Goal: Use online tool/utility: Utilize a website feature to perform a specific function

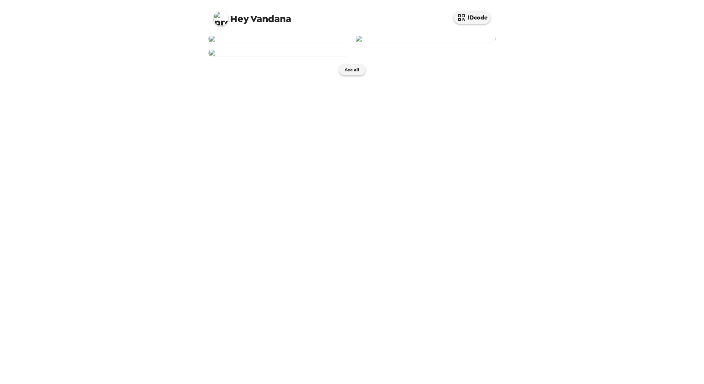
scroll to position [31, 0]
click at [265, 43] on img at bounding box center [278, 39] width 141 height 8
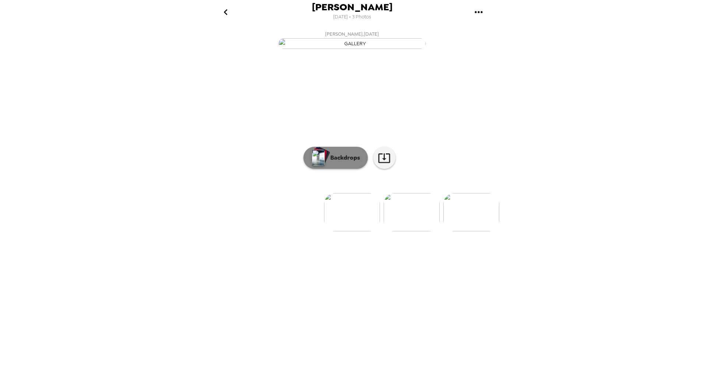
click at [343, 162] on p "Backdrops" at bounding box center [344, 158] width 34 height 9
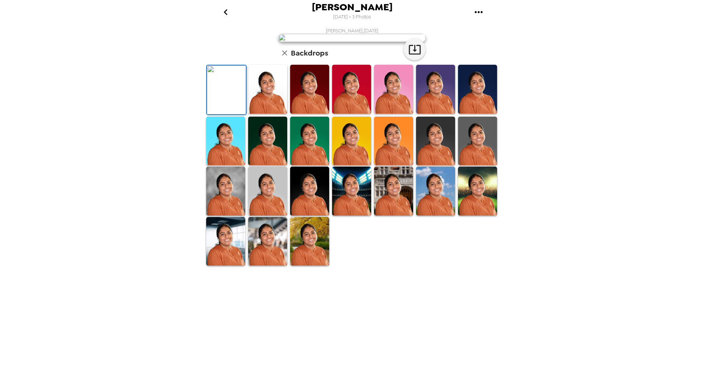
click at [236, 114] on img at bounding box center [226, 90] width 39 height 49
click at [408, 56] on icon "button" at bounding box center [414, 49] width 13 height 13
click at [273, 114] on img at bounding box center [267, 89] width 39 height 49
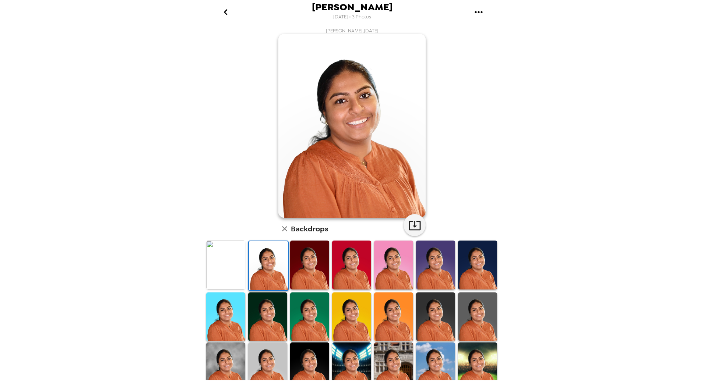
click at [310, 264] on img at bounding box center [309, 265] width 39 height 49
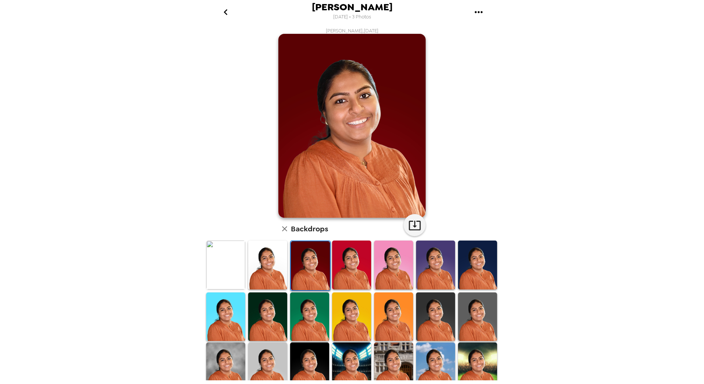
click at [347, 260] on img at bounding box center [351, 265] width 39 height 49
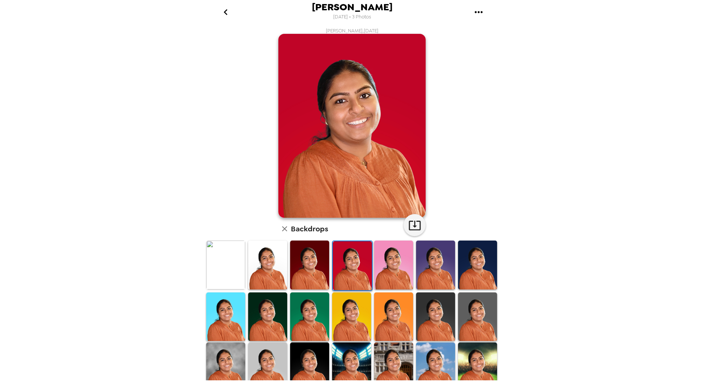
click at [401, 270] on img at bounding box center [393, 265] width 39 height 49
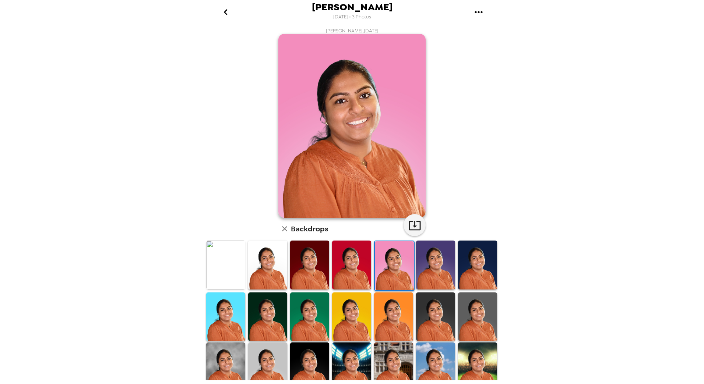
click at [352, 354] on img at bounding box center [351, 367] width 39 height 49
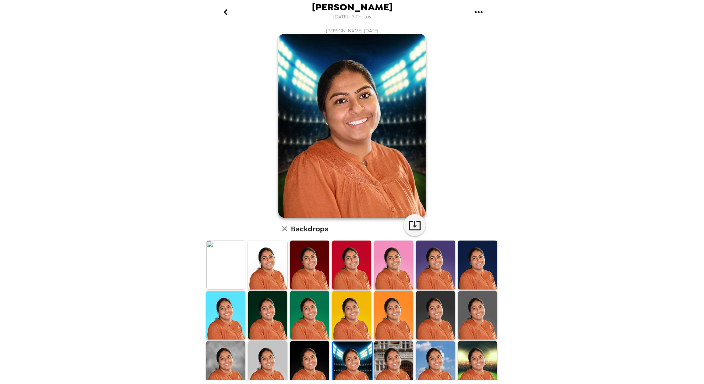
click at [386, 358] on img at bounding box center [393, 365] width 39 height 49
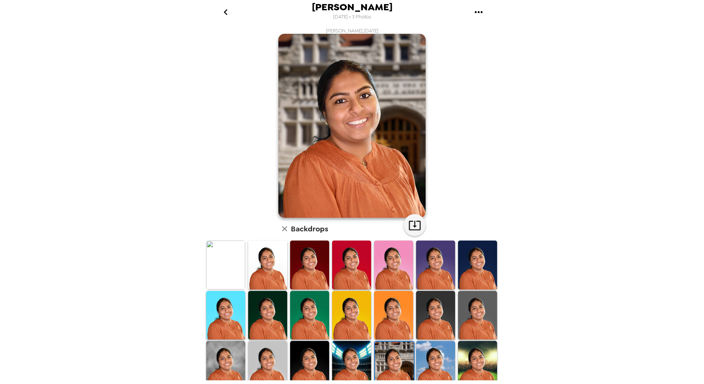
click at [430, 363] on img at bounding box center [435, 365] width 39 height 49
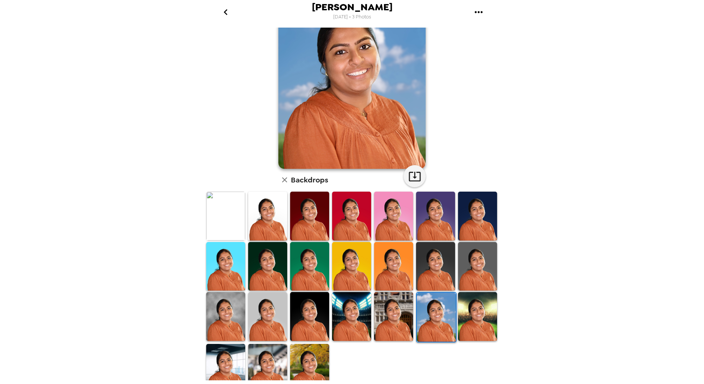
scroll to position [58, 0]
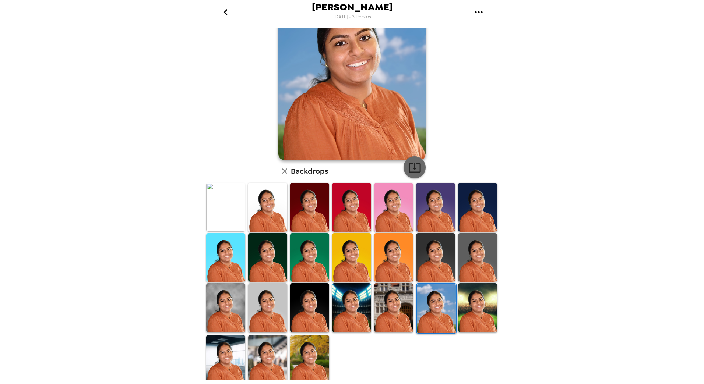
click at [408, 167] on icon "button" at bounding box center [414, 167] width 13 height 13
click at [479, 317] on img at bounding box center [477, 307] width 39 height 49
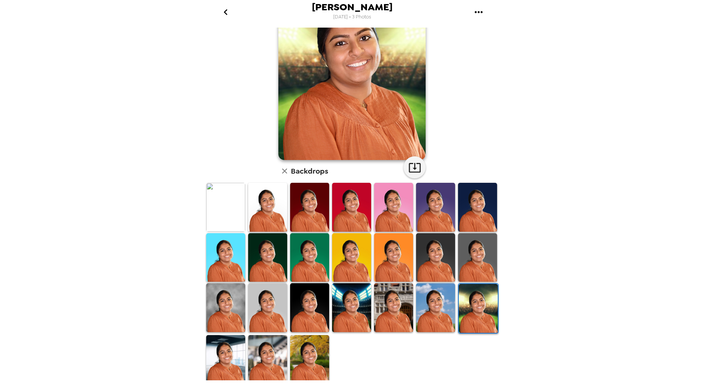
click at [441, 310] on img at bounding box center [435, 307] width 39 height 49
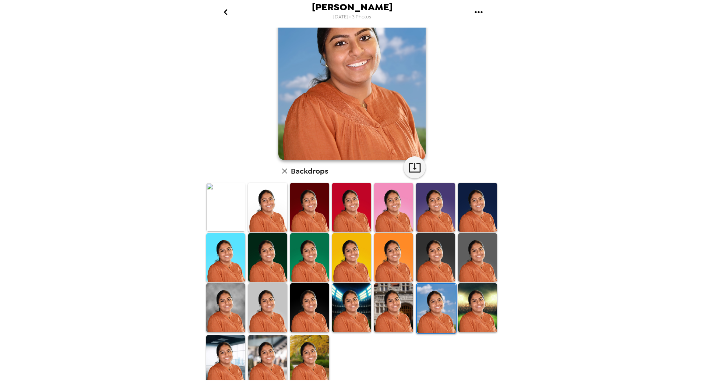
click at [241, 363] on img at bounding box center [225, 359] width 39 height 49
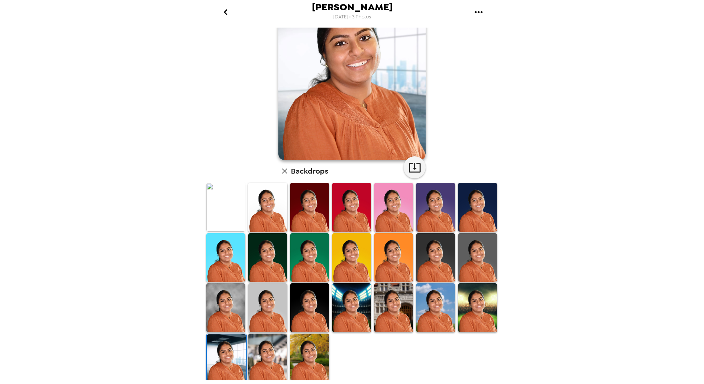
scroll to position [0, 0]
click at [265, 363] on img at bounding box center [267, 358] width 39 height 49
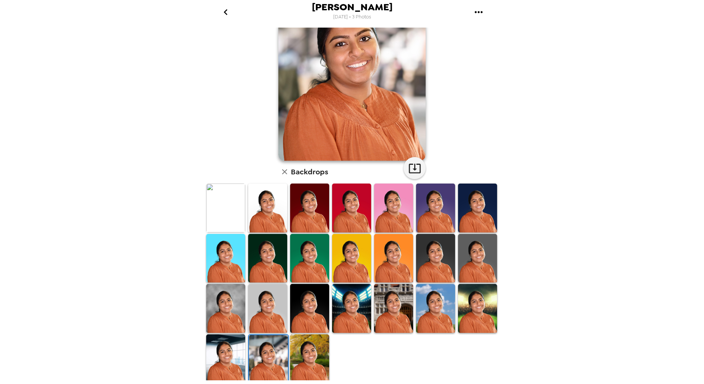
scroll to position [58, 0]
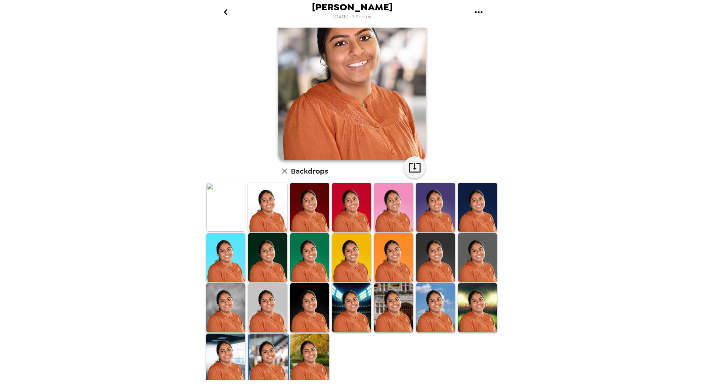
click at [304, 349] on img at bounding box center [309, 358] width 39 height 49
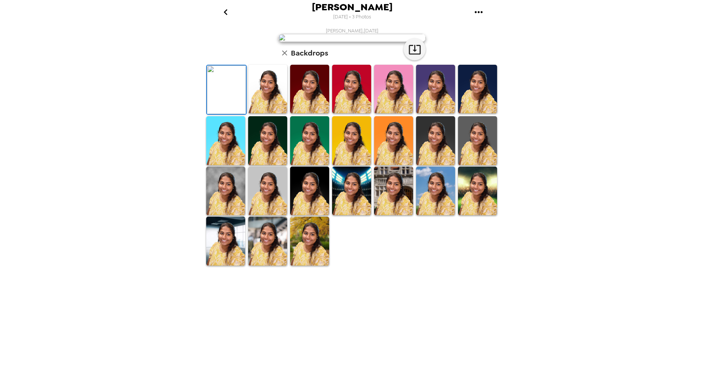
click at [228, 14] on icon "go back" at bounding box center [226, 12] width 12 height 12
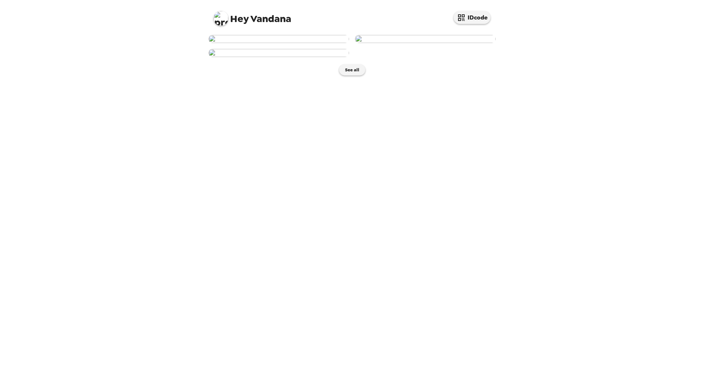
click at [295, 43] on img at bounding box center [278, 39] width 141 height 8
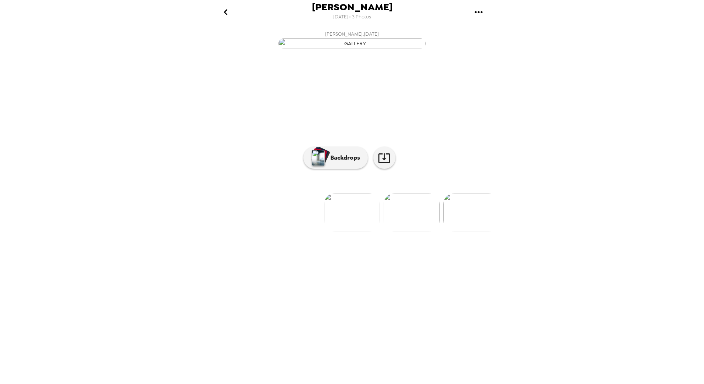
click at [352, 232] on img at bounding box center [352, 212] width 56 height 38
click at [339, 162] on p "Backdrops" at bounding box center [344, 158] width 34 height 9
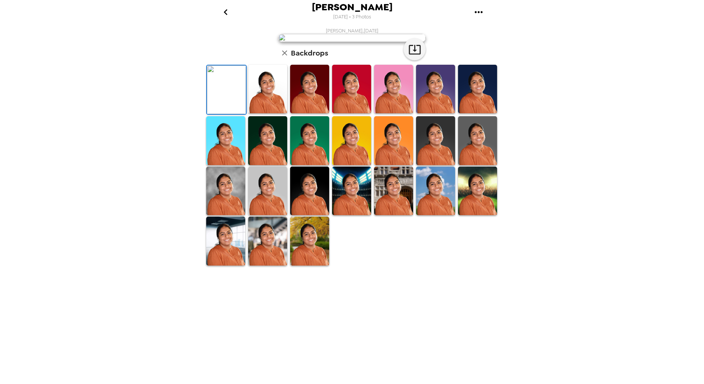
scroll to position [58, 0]
click at [267, 265] on img at bounding box center [267, 241] width 39 height 49
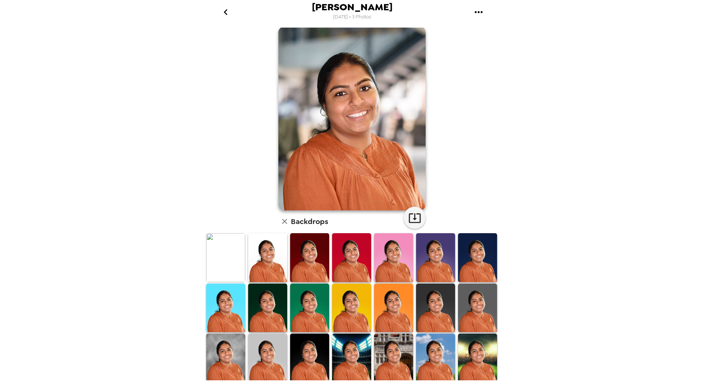
scroll to position [0, 0]
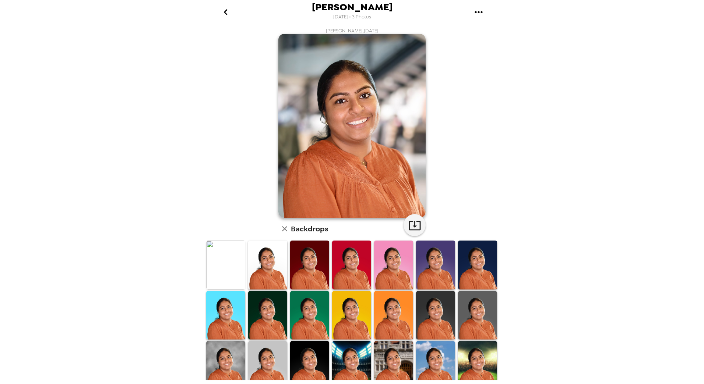
click at [226, 365] on img at bounding box center [225, 365] width 39 height 49
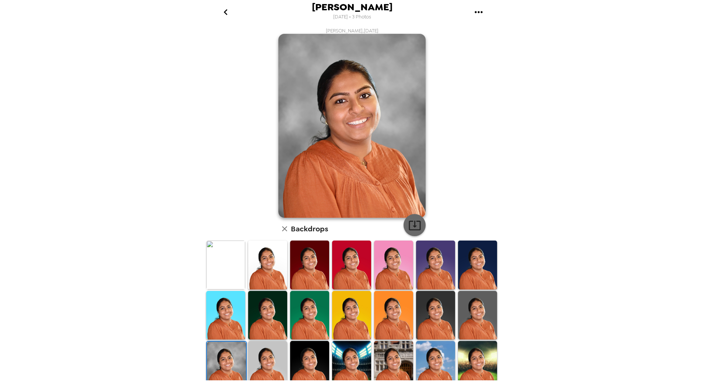
click at [409, 224] on icon "button" at bounding box center [414, 225] width 13 height 13
